Goal: Transaction & Acquisition: Download file/media

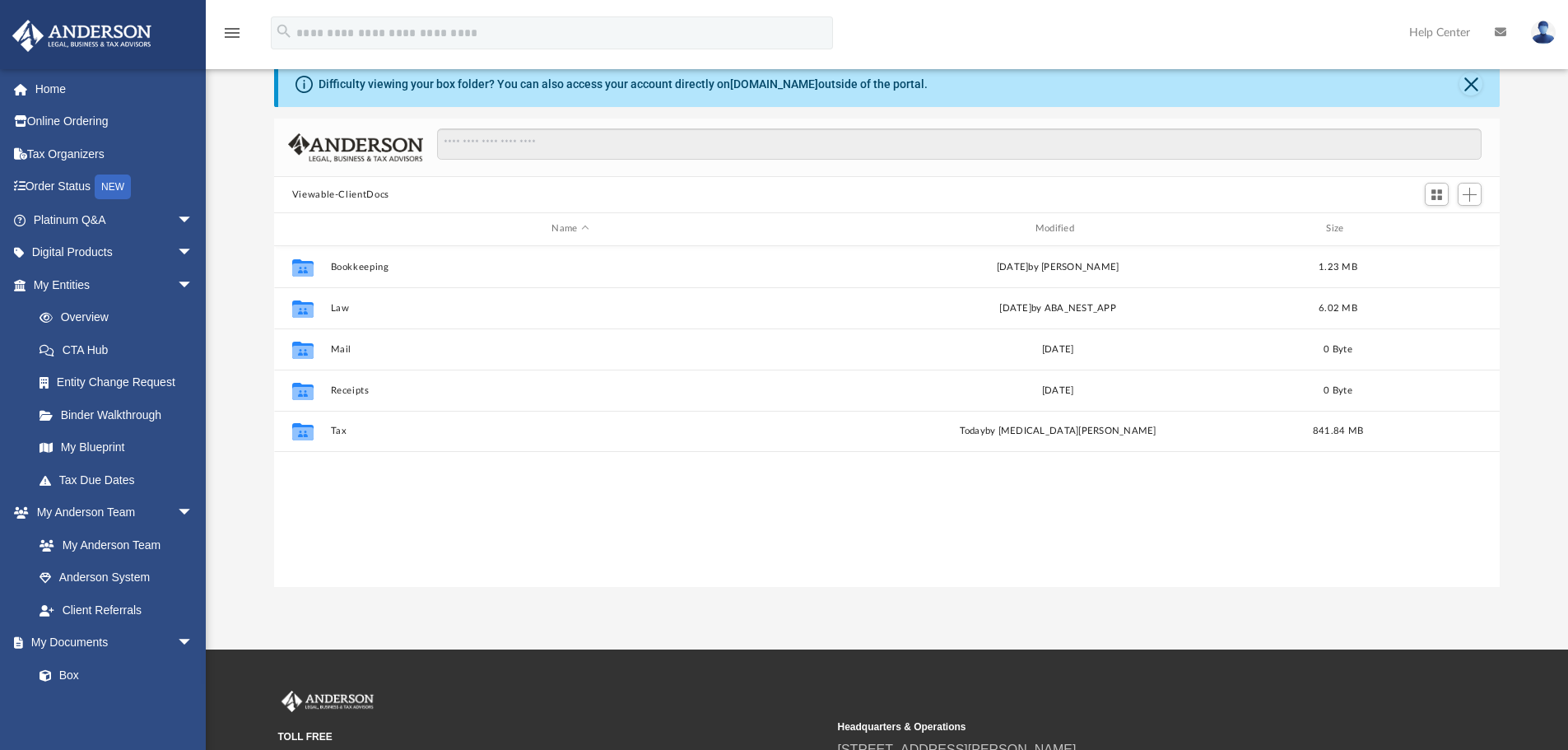
scroll to position [362, 1214]
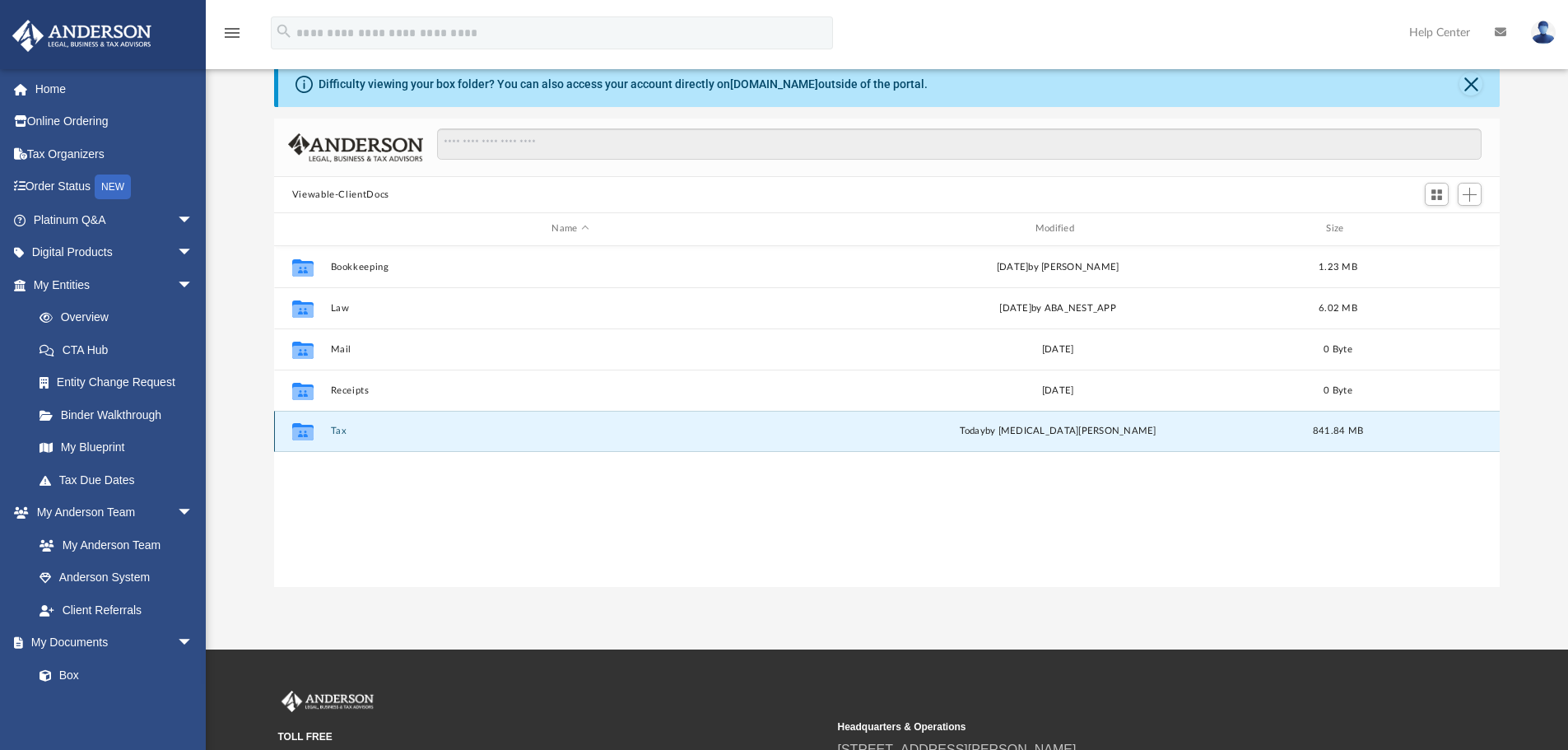
click at [700, 430] on button "Tax" at bounding box center [570, 430] width 480 height 11
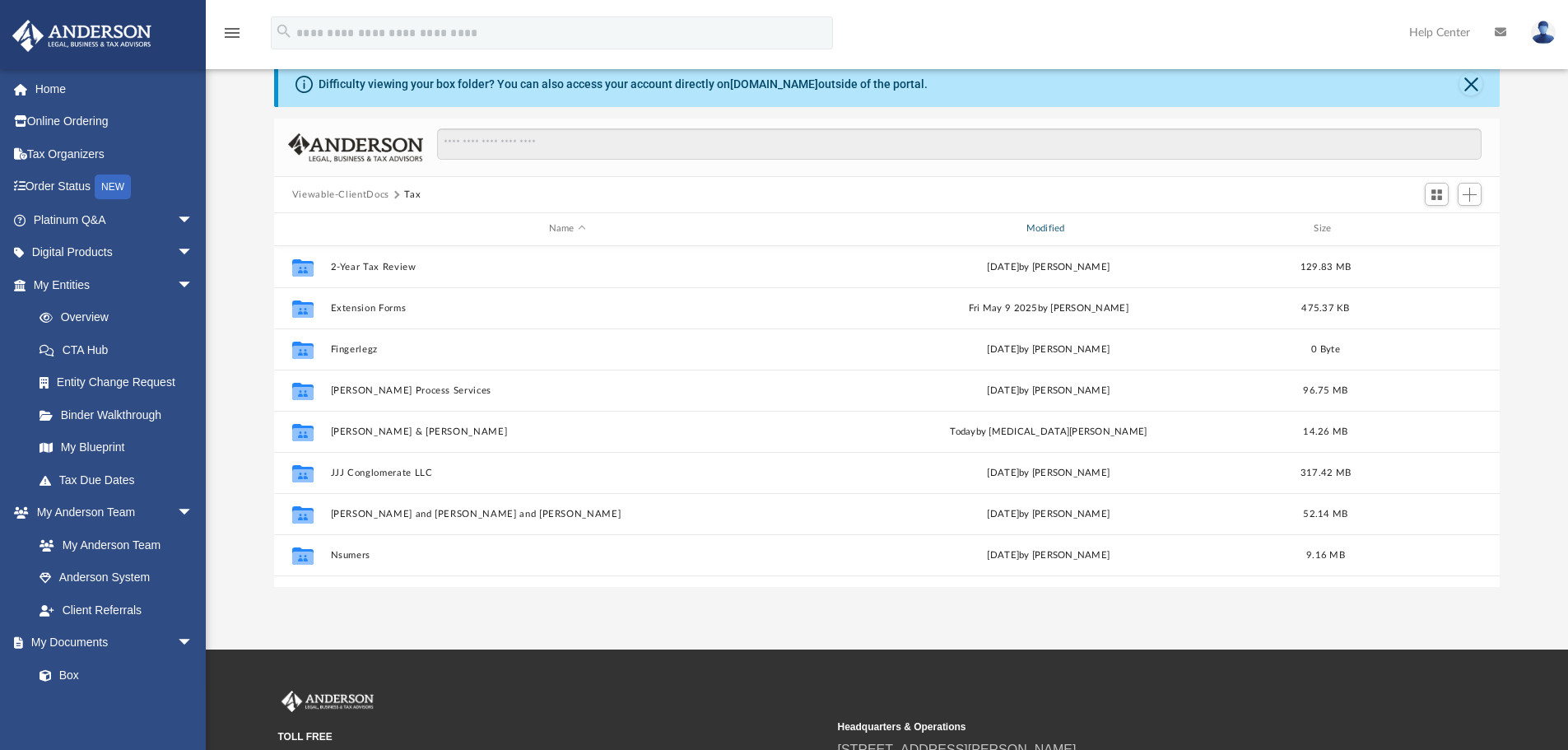
click at [1043, 228] on div "Modified" at bounding box center [1048, 228] width 474 height 15
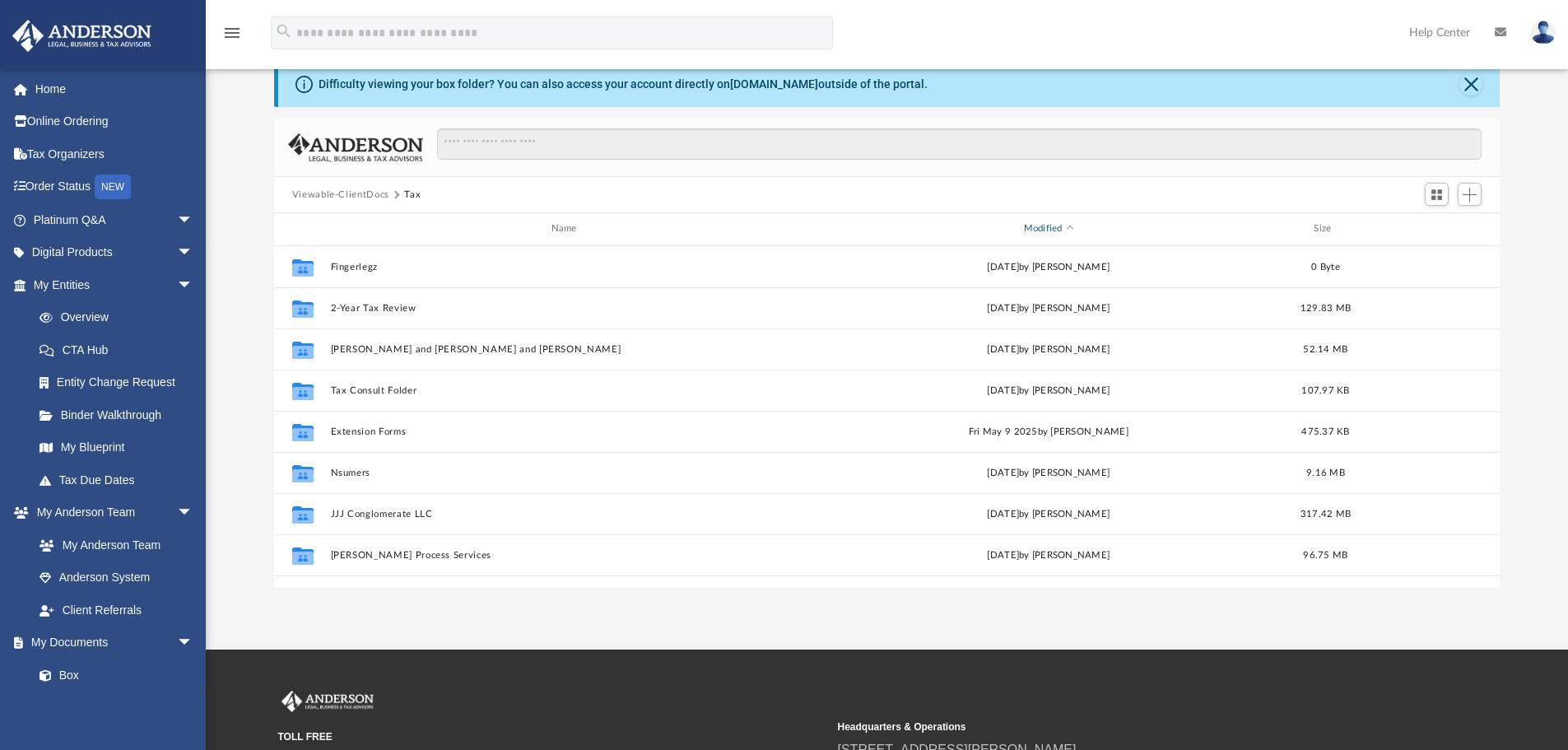
click at [1043, 228] on div "Modified" at bounding box center [1048, 228] width 474 height 15
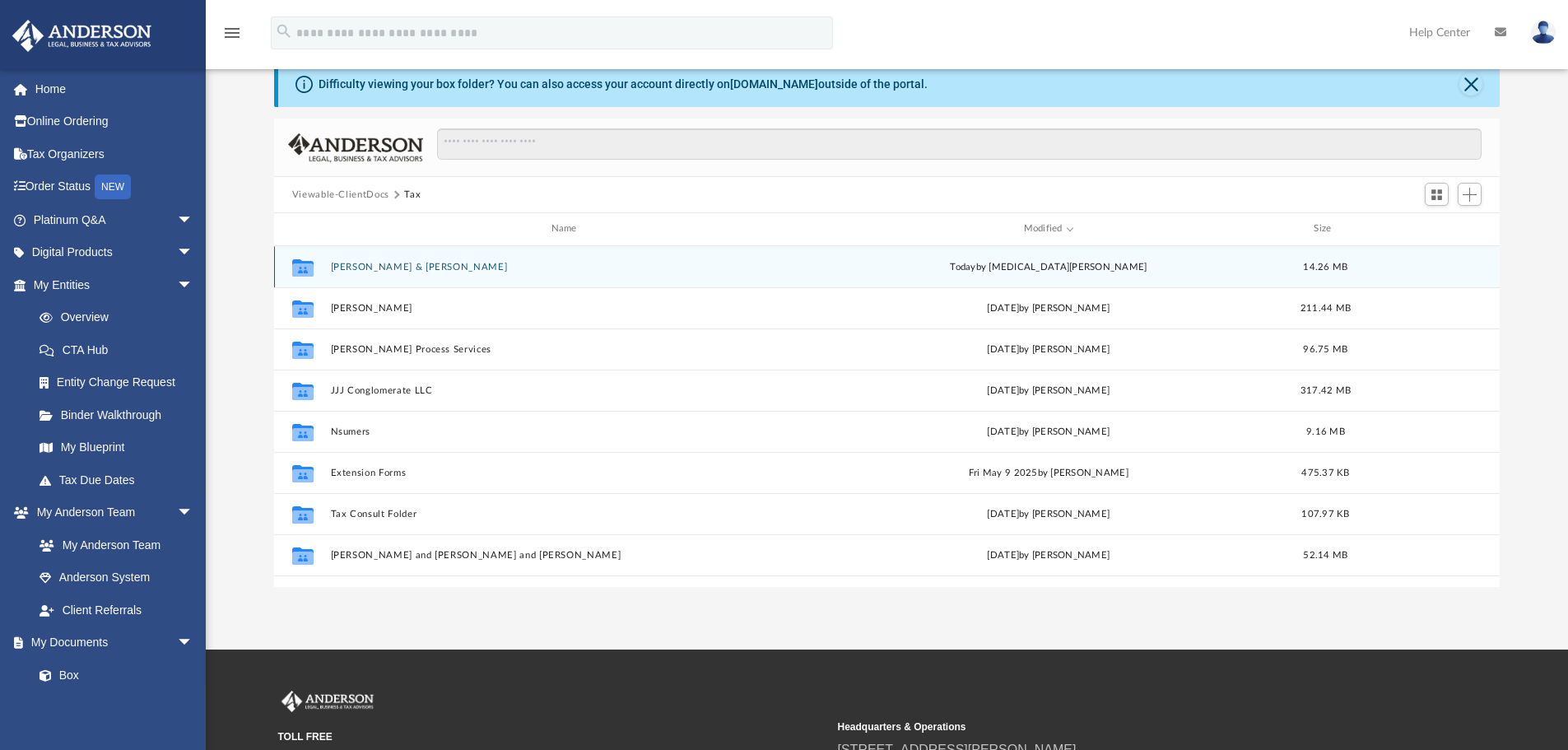
click at [1046, 266] on div "[DATE] by [MEDICAL_DATA][PERSON_NAME]" at bounding box center [1049, 266] width 474 height 15
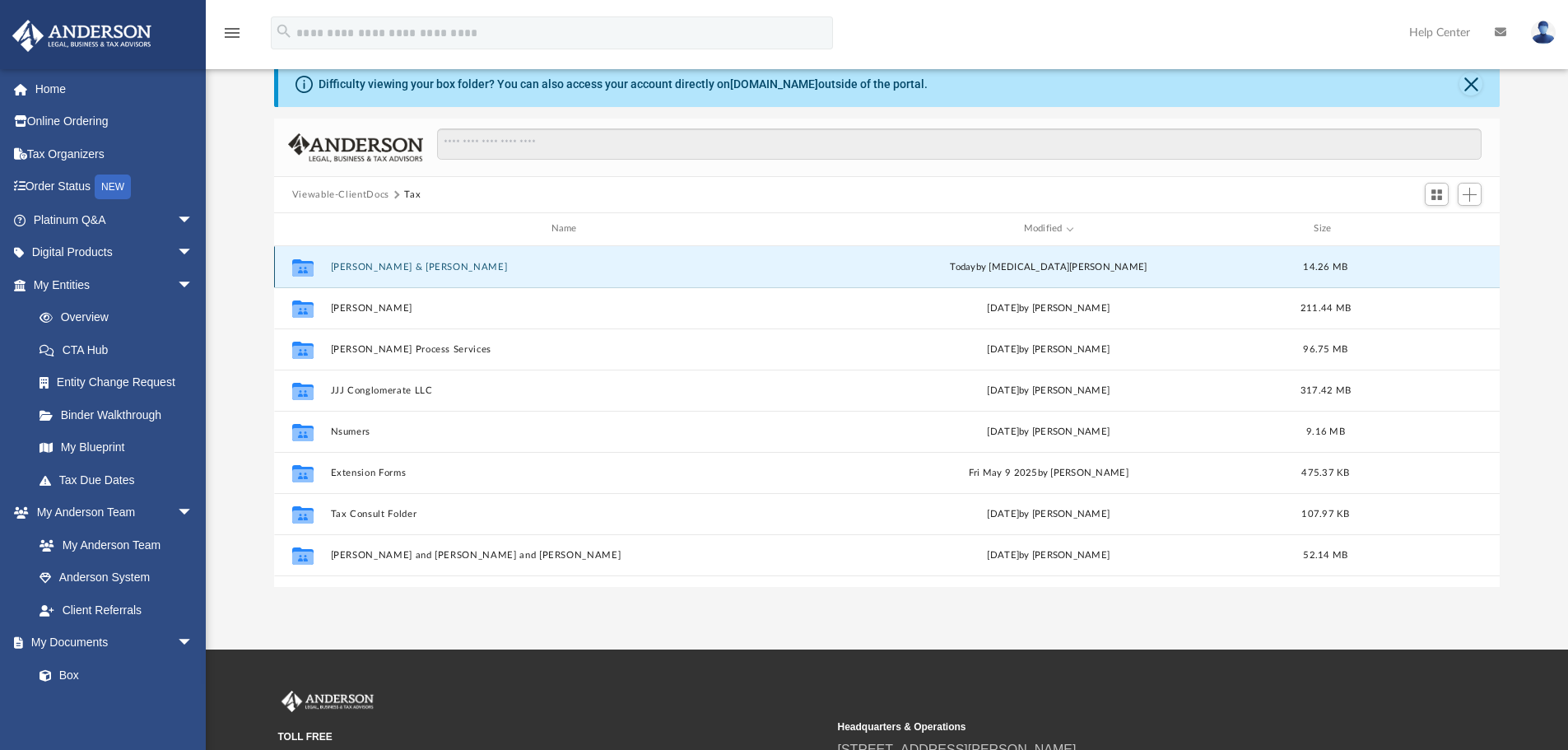
click at [626, 268] on button "[PERSON_NAME] & [PERSON_NAME]" at bounding box center [567, 266] width 474 height 11
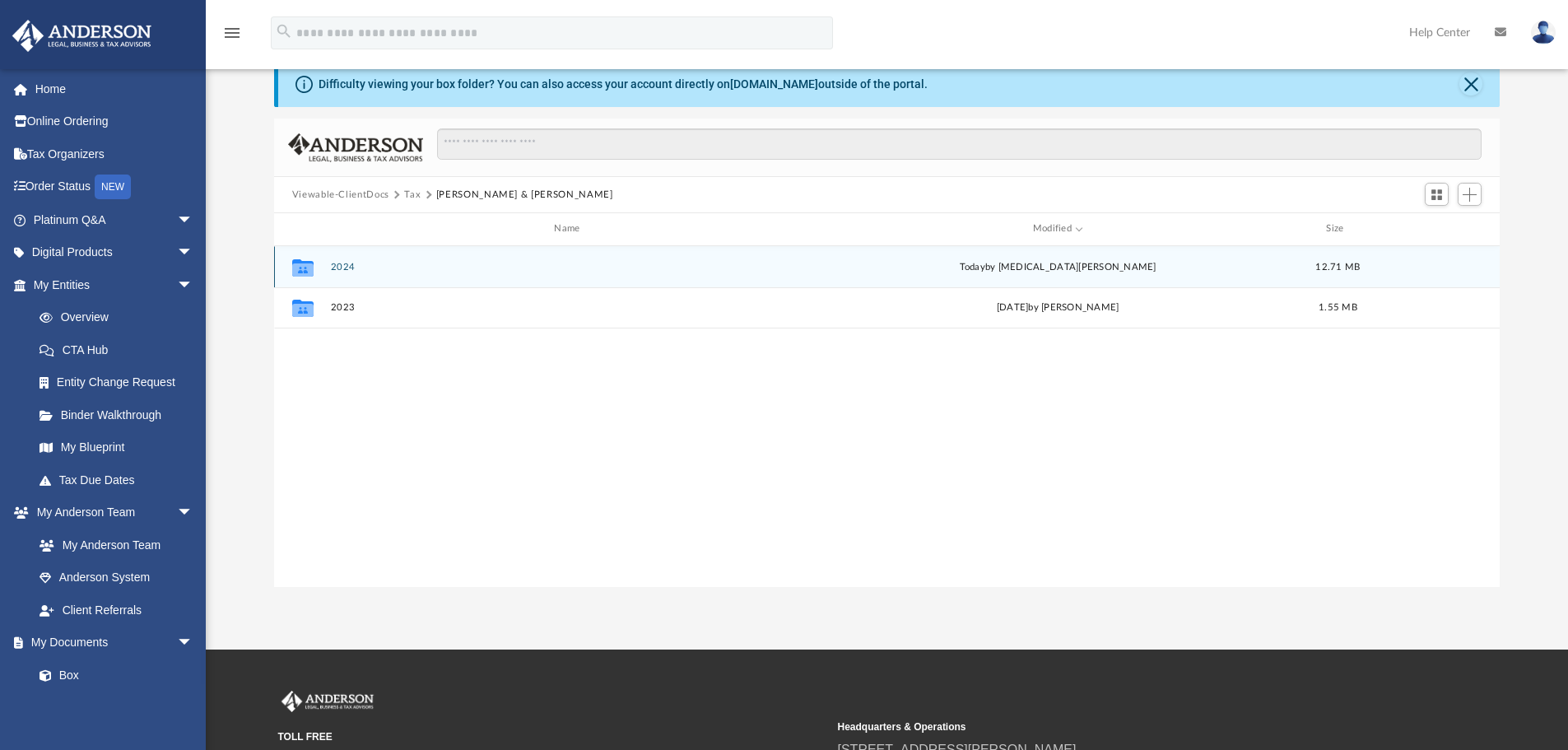
click at [626, 268] on button "2024" at bounding box center [570, 266] width 480 height 11
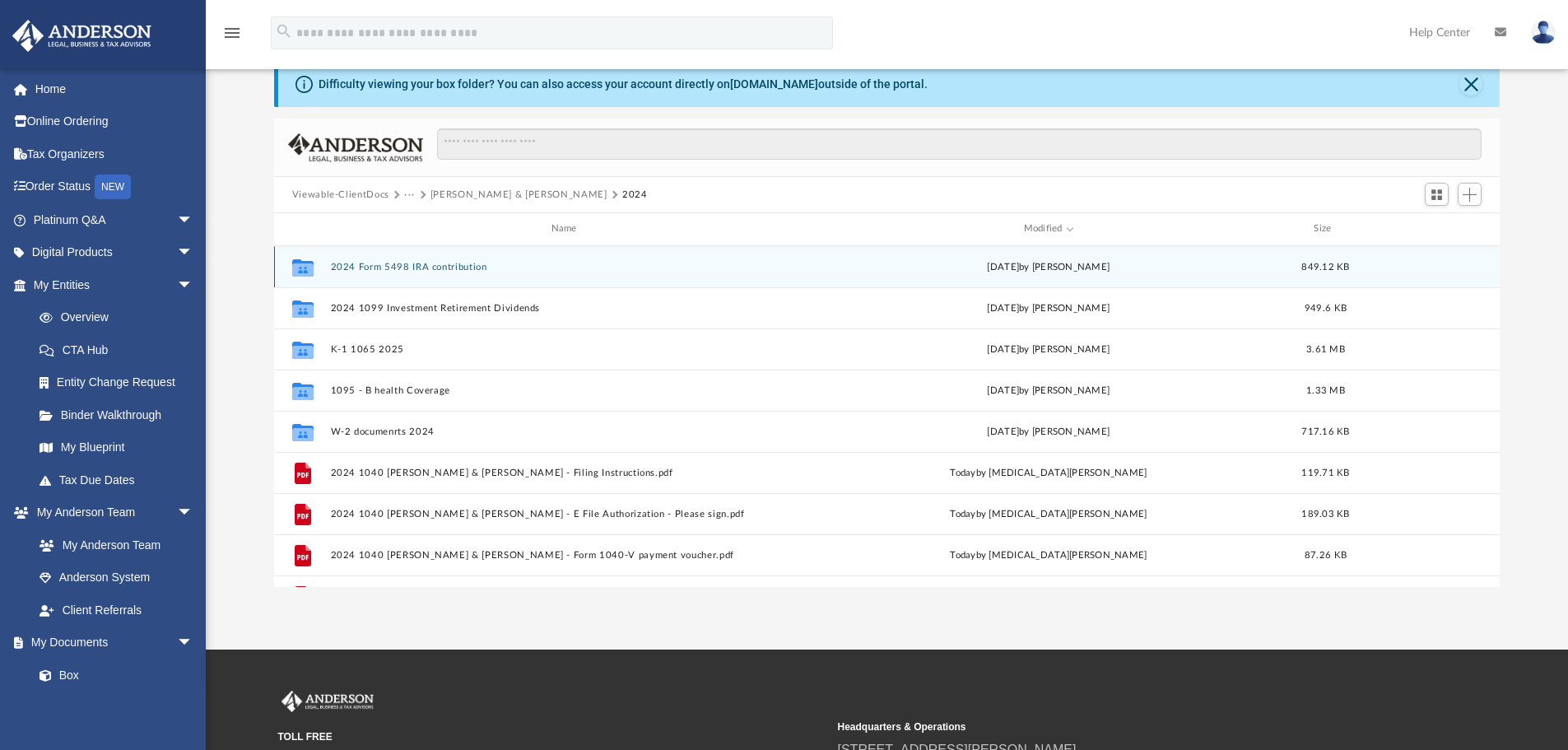
click at [621, 273] on div "Collaborated Folder 2024 Form 5498 IRA contribution [DATE] by [PERSON_NAME] 849…" at bounding box center [888, 266] width 1226 height 41
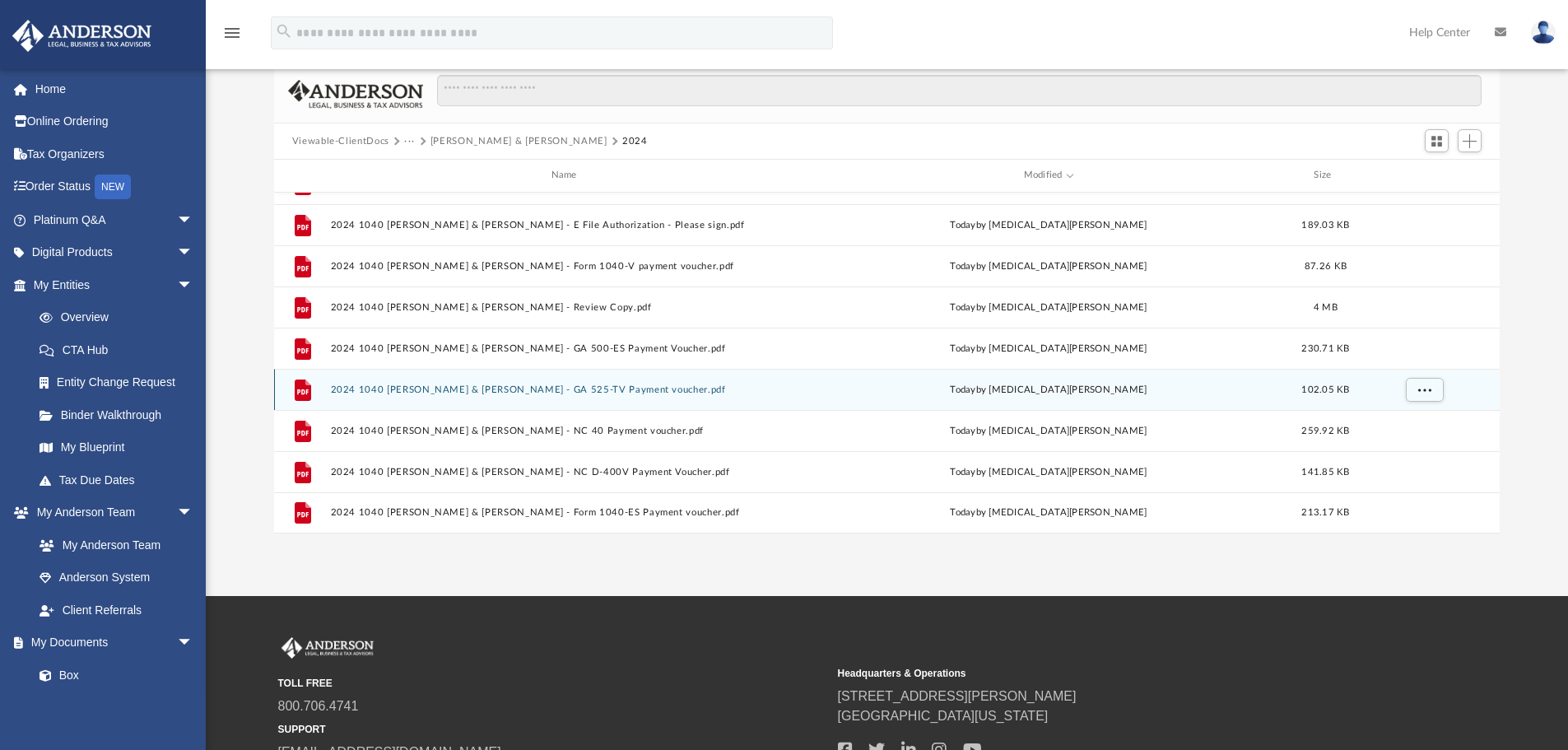
scroll to position [164, 0]
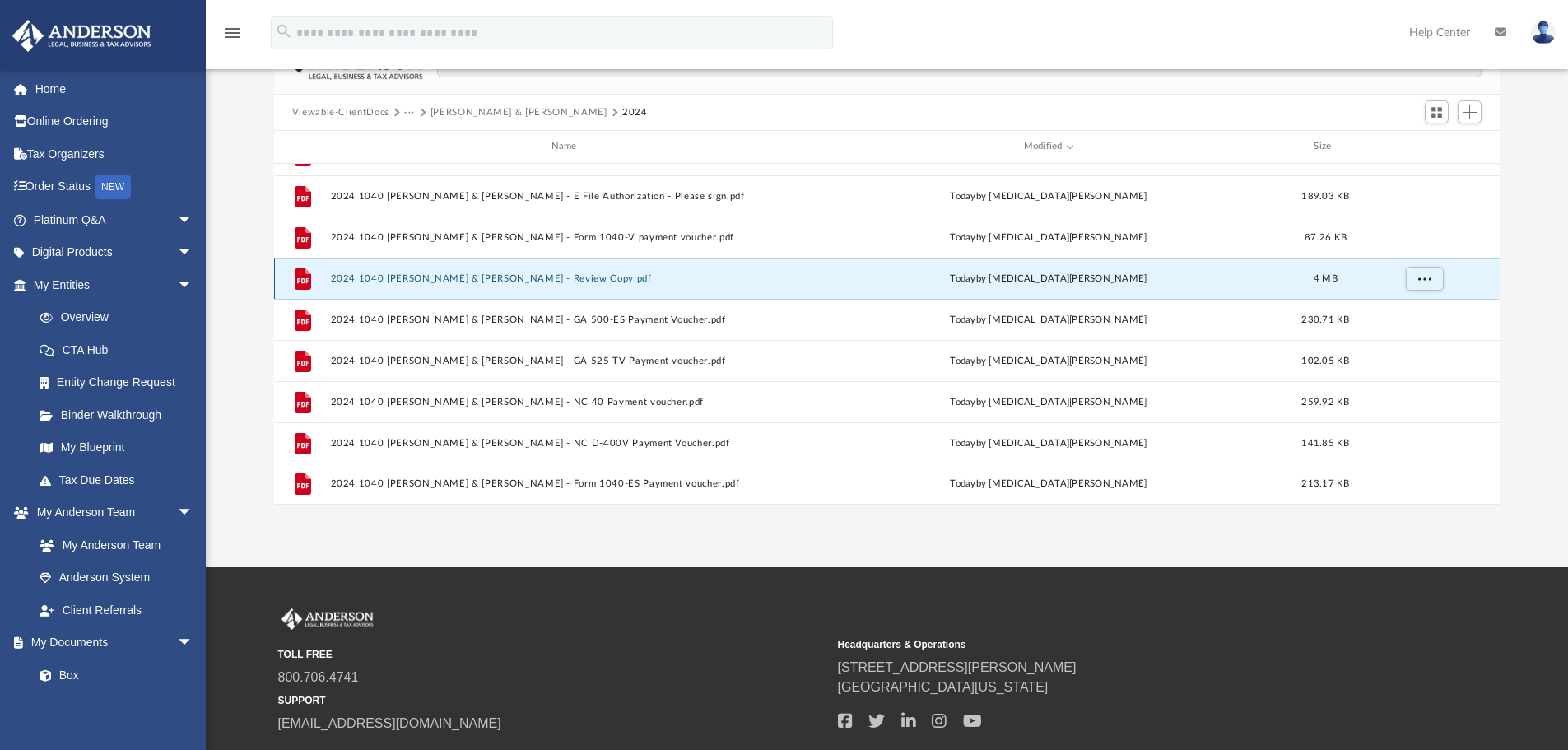
click at [644, 280] on button "2024 1040 [PERSON_NAME] & [PERSON_NAME] - Review Copy.pdf" at bounding box center [567, 278] width 474 height 11
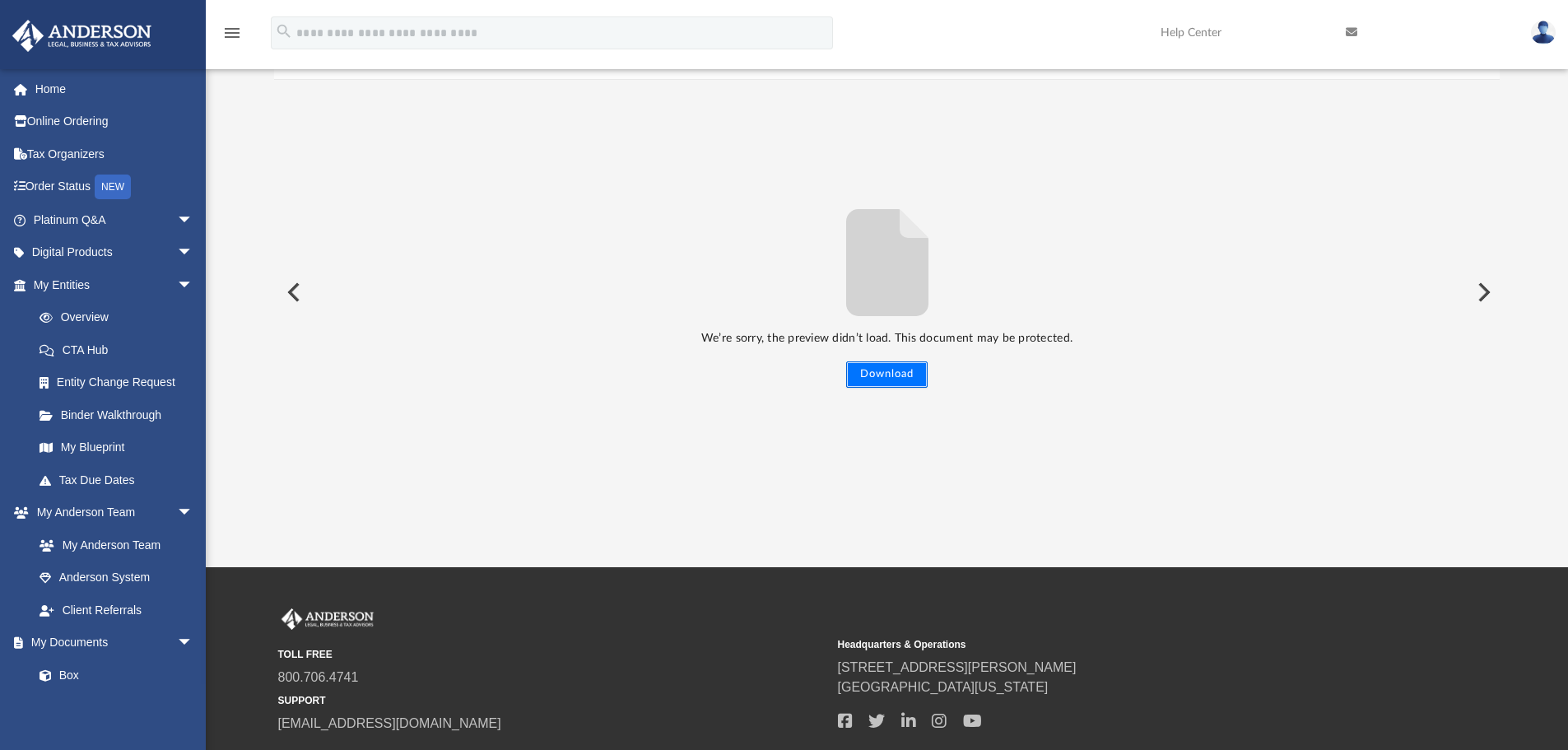
click at [889, 374] on button "Download" at bounding box center [887, 374] width 82 height 27
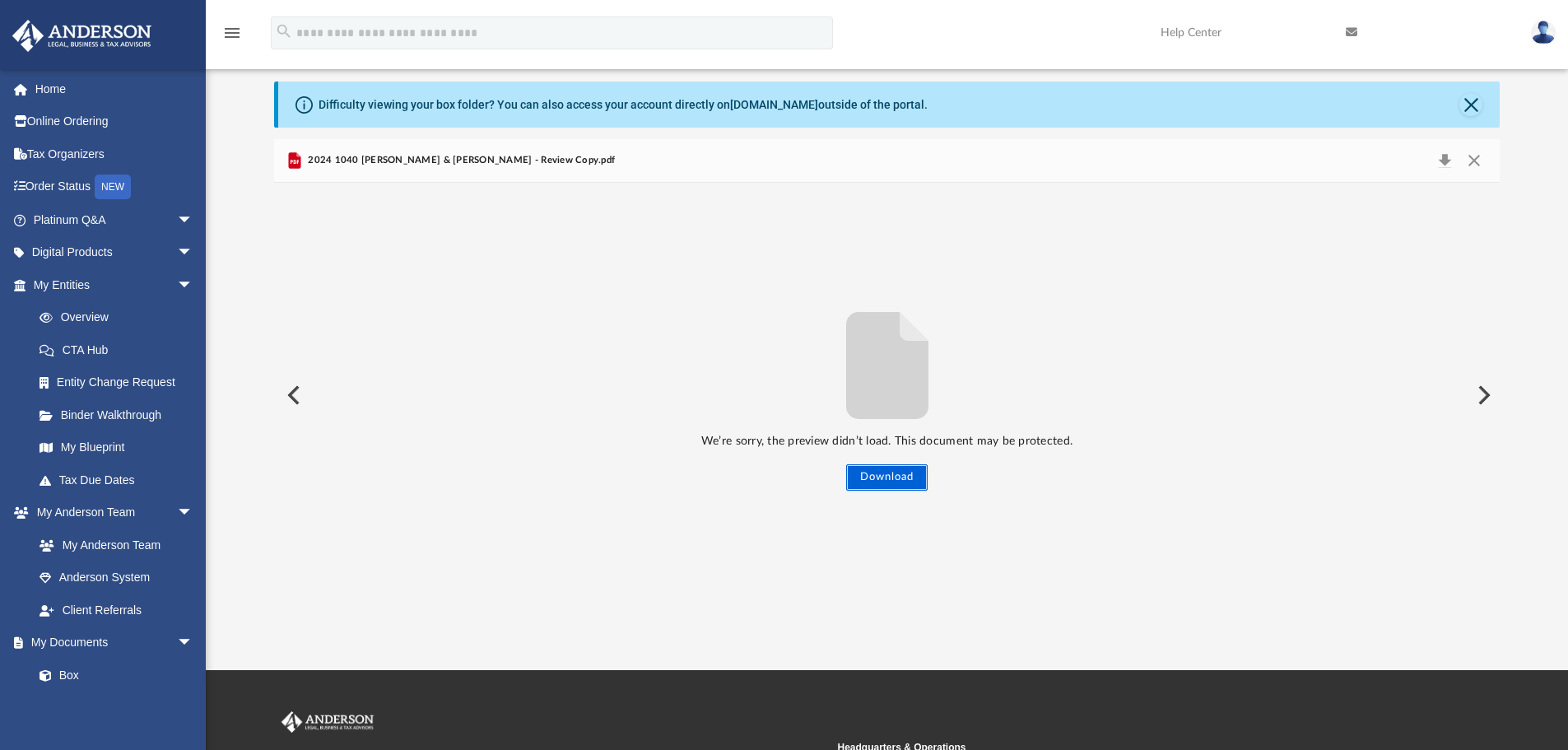
scroll to position [0, 0]
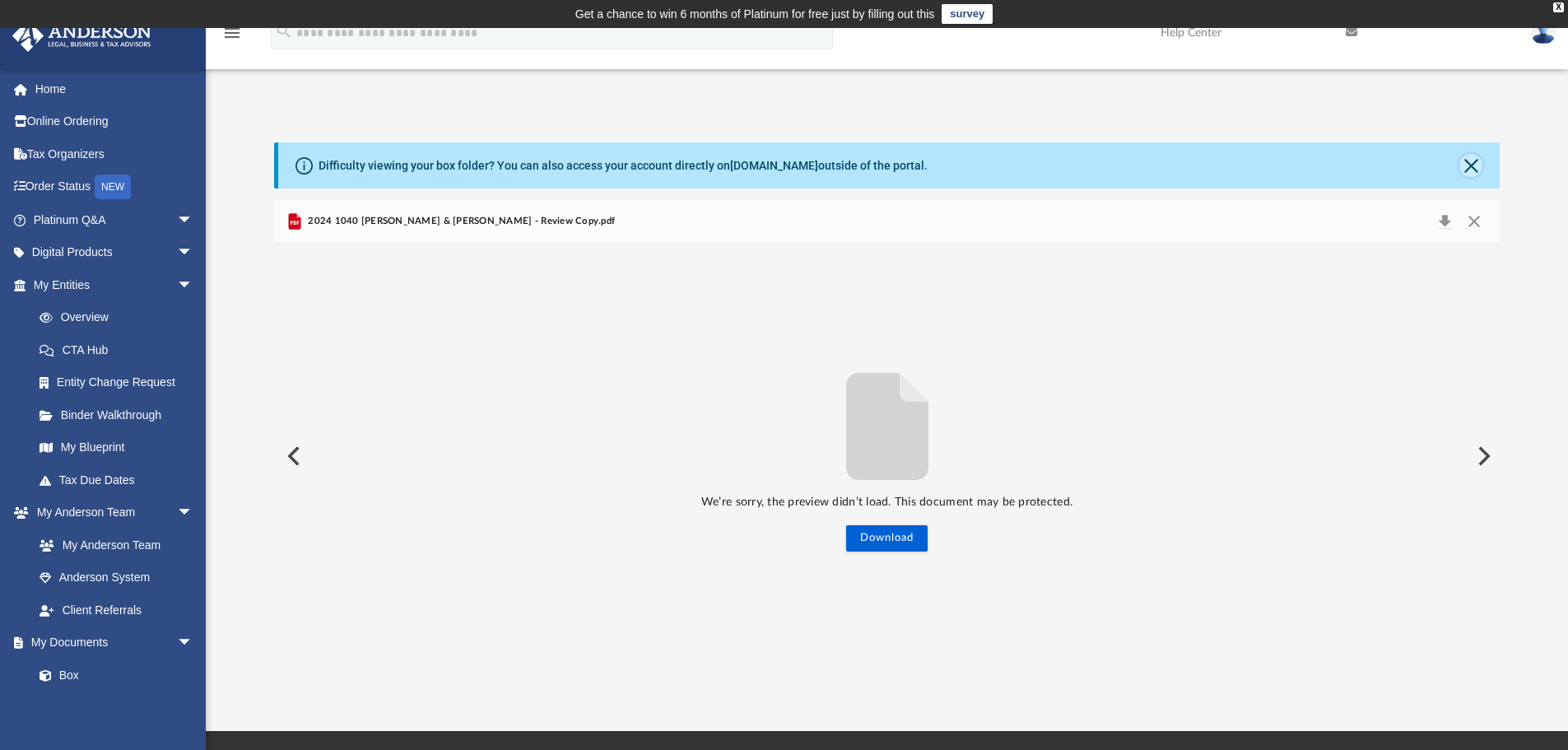
click at [1468, 165] on button "Close" at bounding box center [1470, 165] width 23 height 23
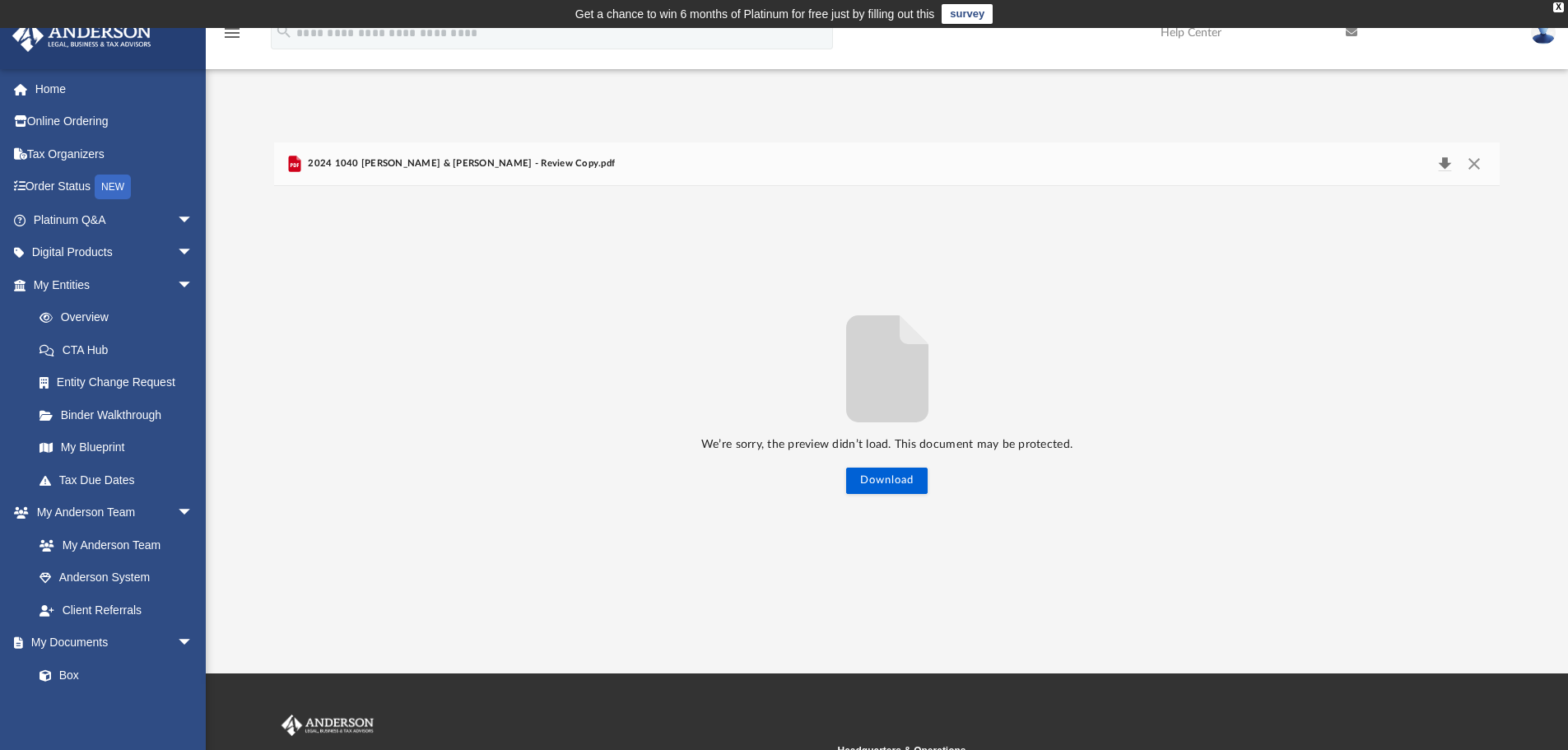
click at [1446, 164] on button "Download" at bounding box center [1445, 163] width 30 height 23
